Goal: Information Seeking & Learning: Learn about a topic

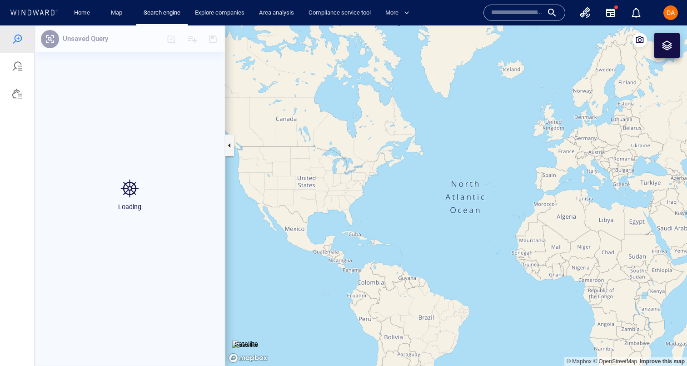
click at [590, 13] on icon "button" at bounding box center [585, 12] width 11 height 11
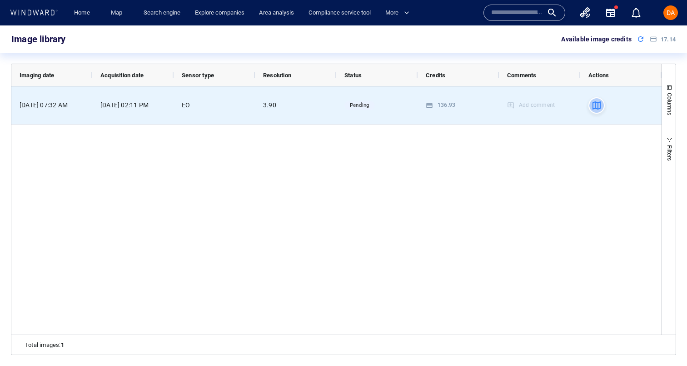
click at [594, 106] on icon "button" at bounding box center [596, 105] width 11 height 11
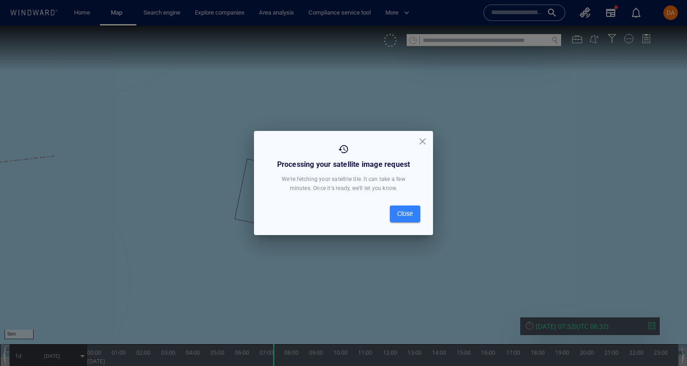
click at [409, 217] on span "Close" at bounding box center [405, 213] width 16 height 11
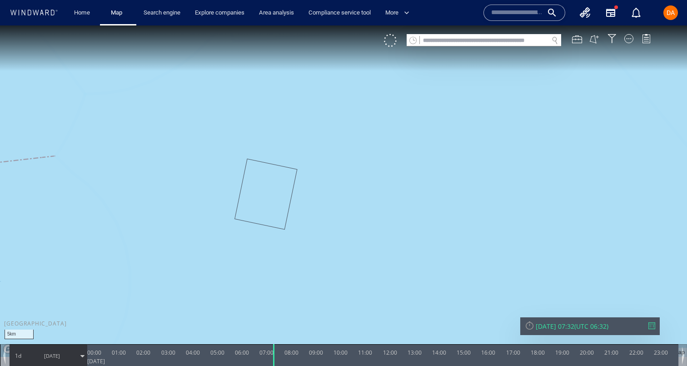
click at [282, 198] on canvas "Map" at bounding box center [343, 190] width 687 height 331
